Goal: Task Accomplishment & Management: Use online tool/utility

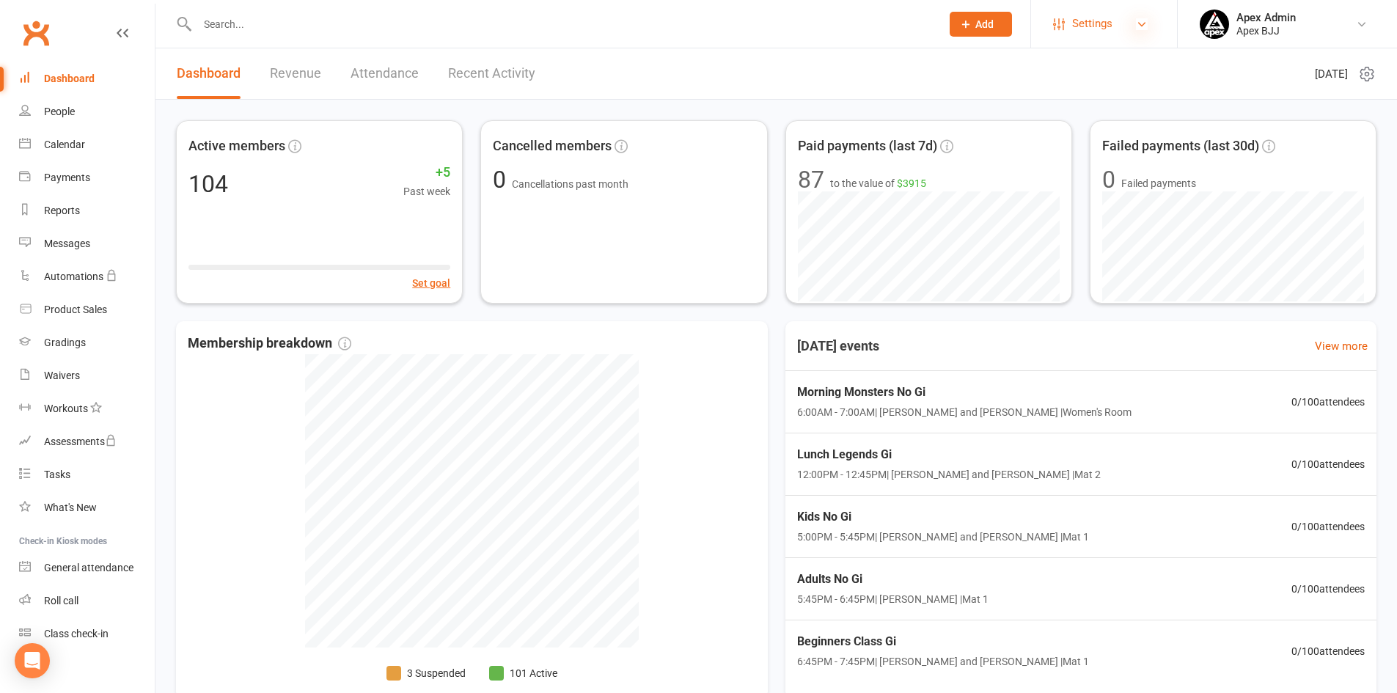
click at [1143, 22] on icon at bounding box center [1142, 24] width 12 height 12
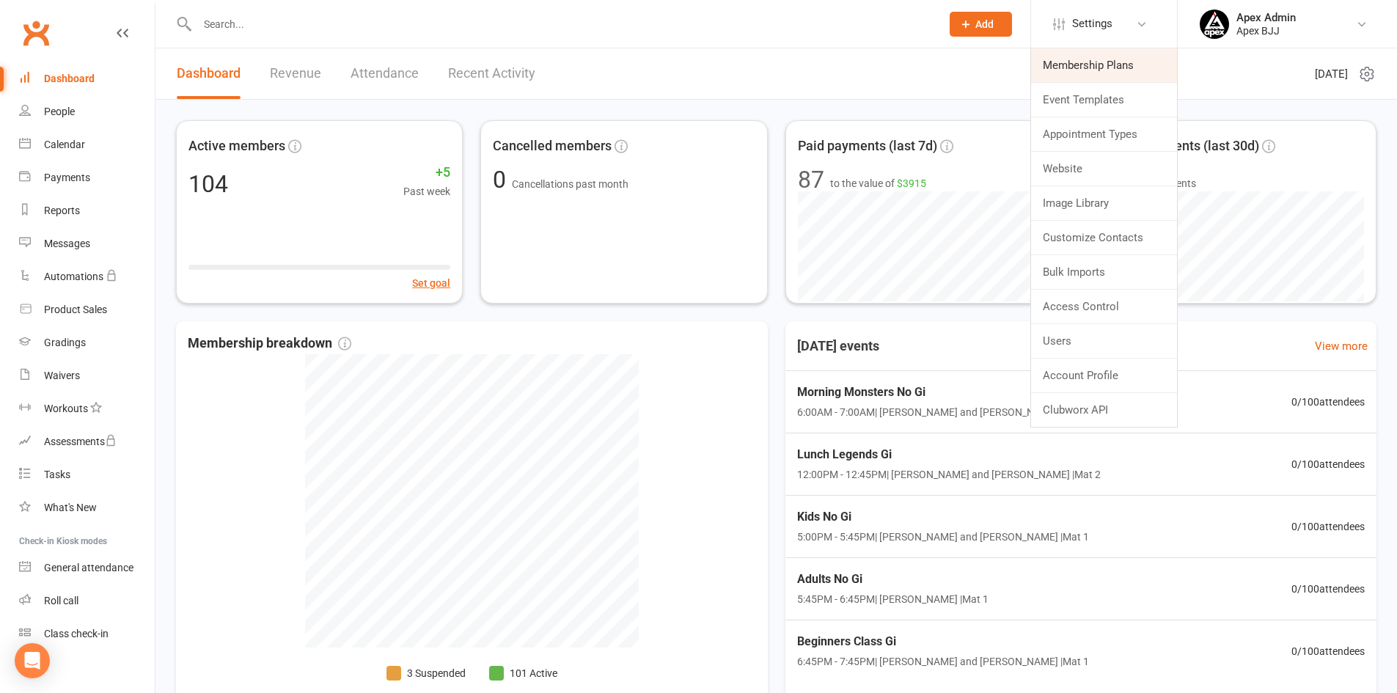
click at [1118, 76] on link "Membership Plans" at bounding box center [1104, 65] width 146 height 34
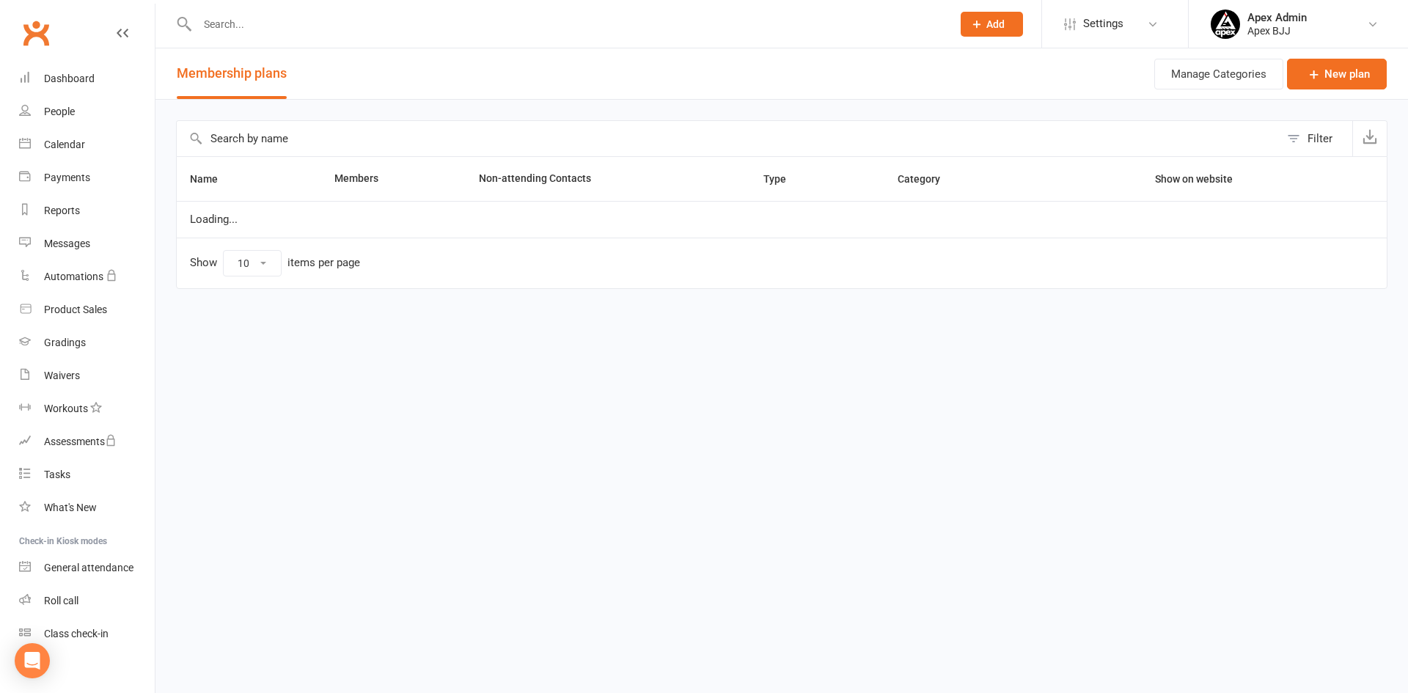
select select "100"
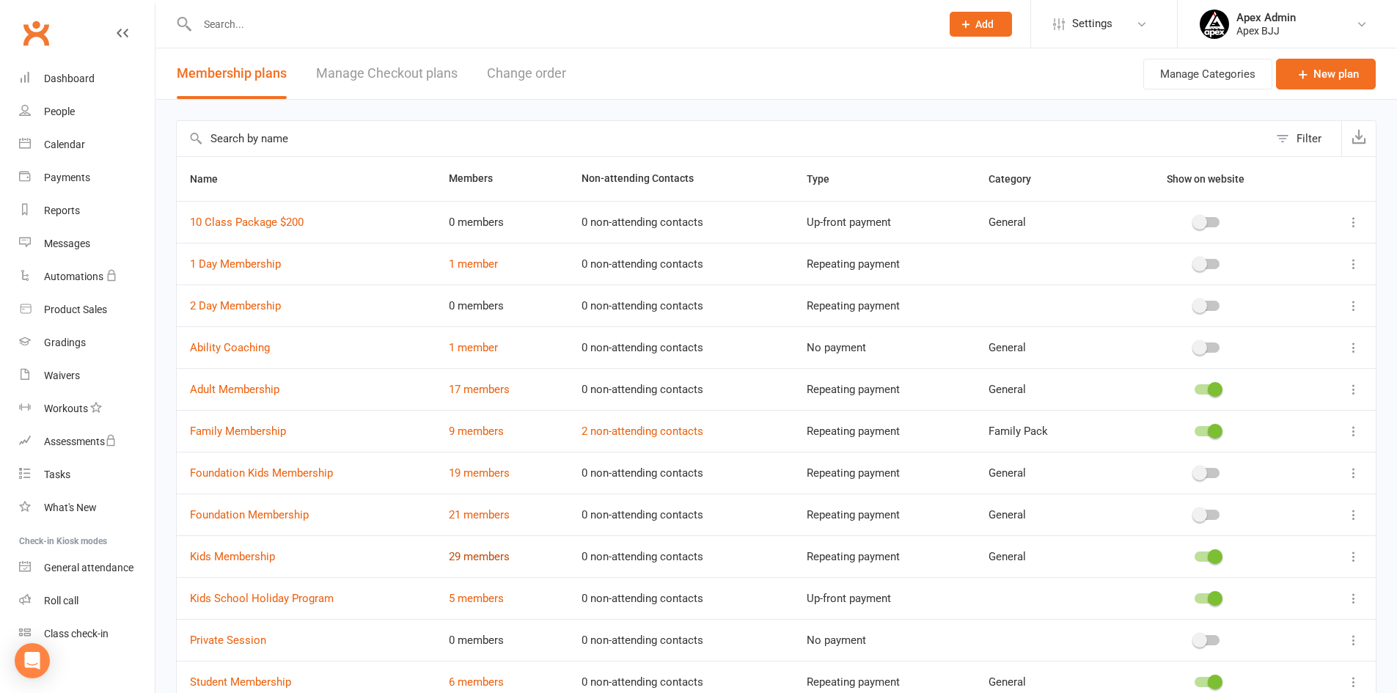
click at [508, 558] on link "29 members" at bounding box center [479, 556] width 61 height 13
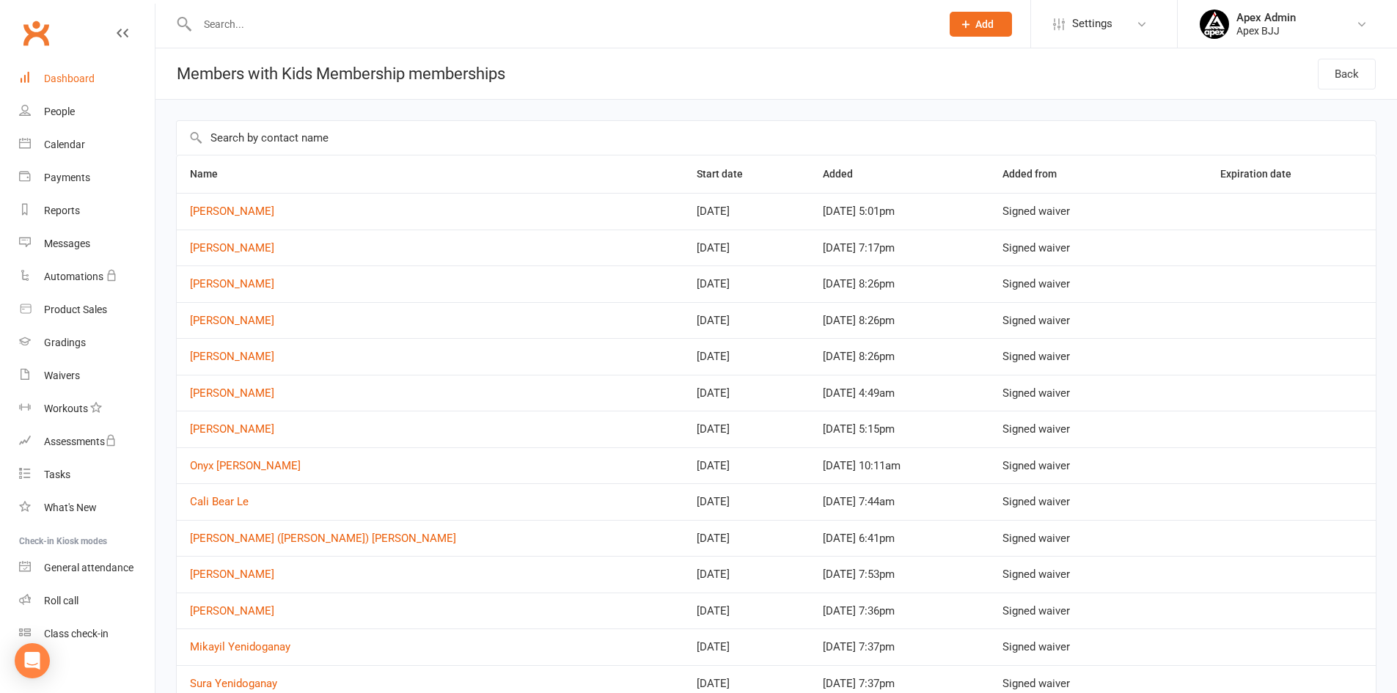
click at [65, 77] on div "Dashboard" at bounding box center [69, 79] width 51 height 12
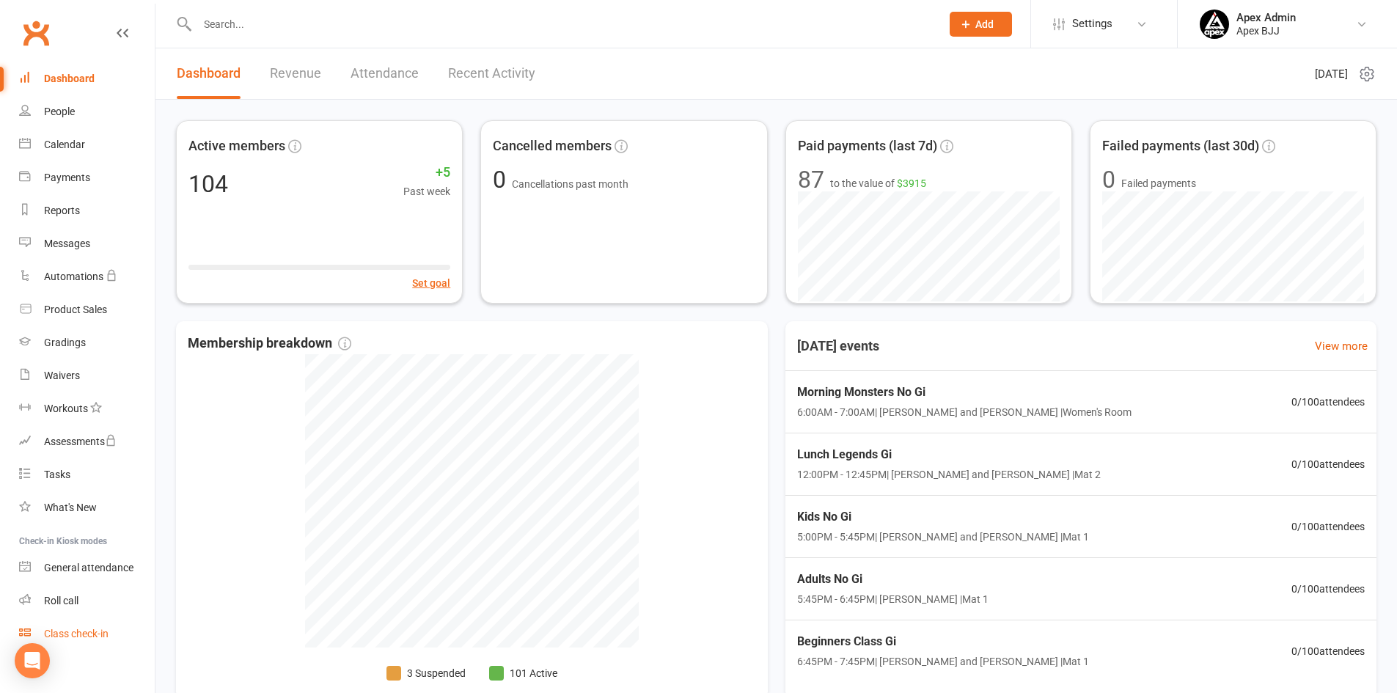
click at [98, 637] on div "Class check-in" at bounding box center [76, 634] width 65 height 12
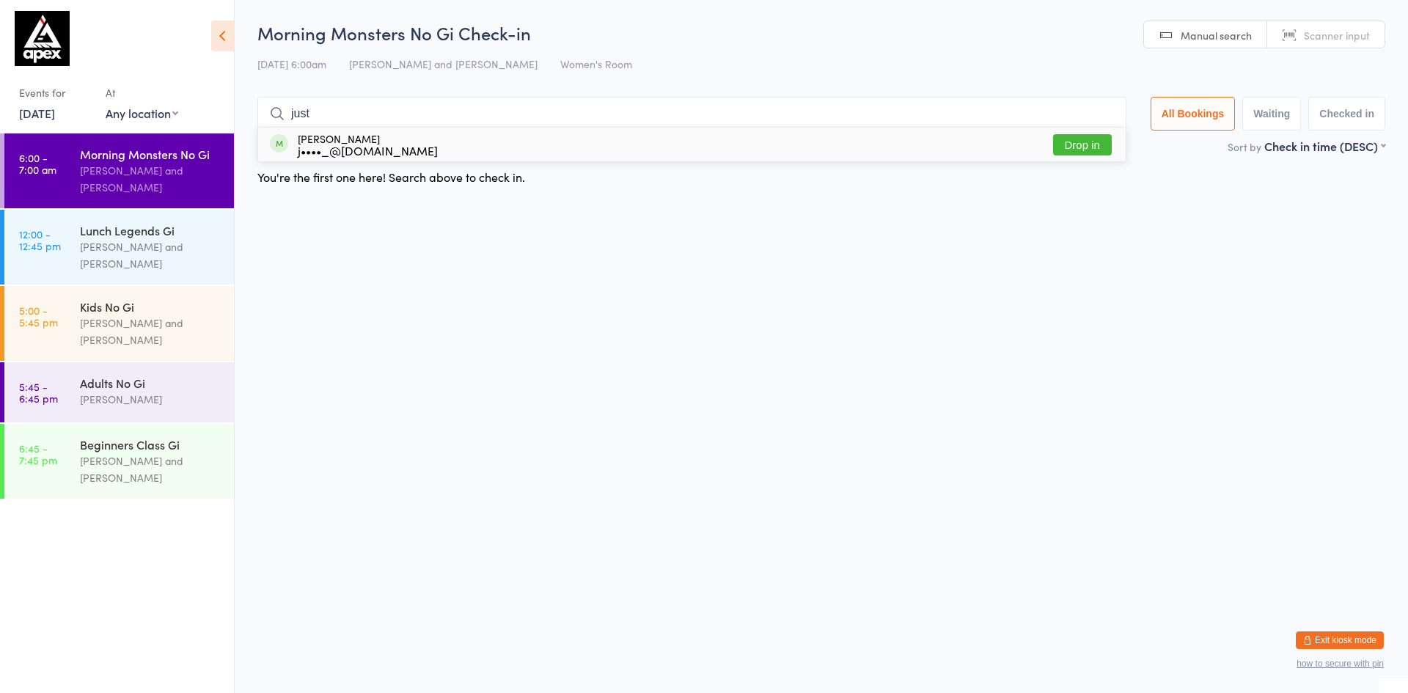
type input "just"
click at [1091, 146] on button "Drop in" at bounding box center [1082, 144] width 59 height 21
